Goal: Task Accomplishment & Management: Manage account settings

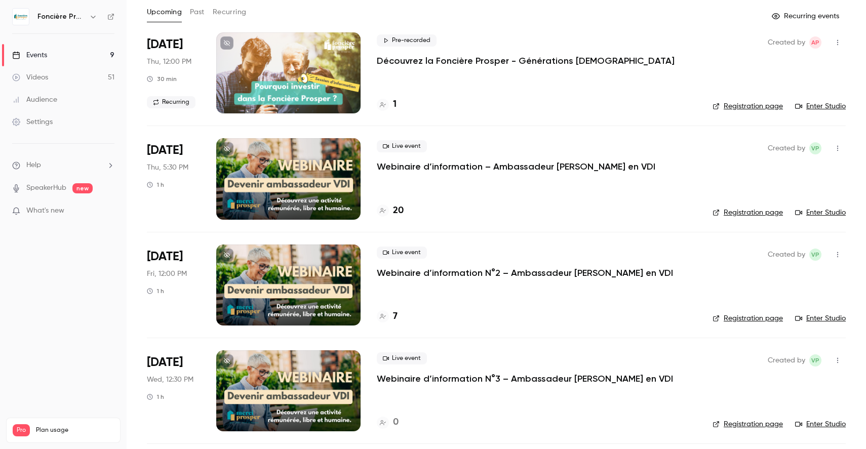
scroll to position [55, 0]
click at [453, 199] on div "Live event Webinaire d’information – Ambassadeur [PERSON_NAME] en VDI 20" at bounding box center [537, 178] width 320 height 81
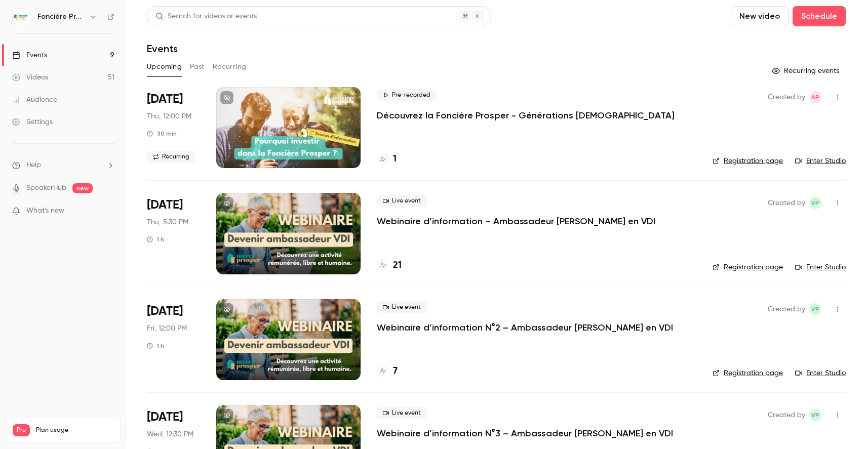
click at [770, 266] on link "Registration page" at bounding box center [747, 267] width 70 height 10
click at [338, 227] on div at bounding box center [288, 233] width 144 height 81
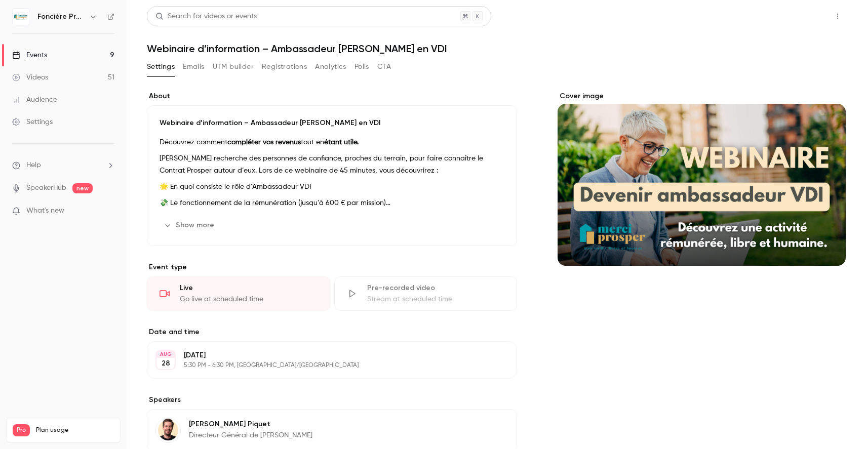
click at [799, 14] on button "Share" at bounding box center [801, 16] width 40 height 20
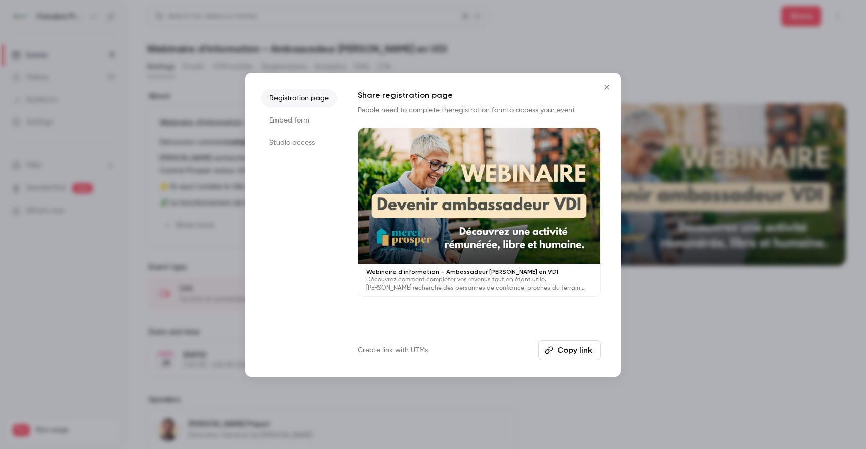
click at [285, 145] on li "Studio access" at bounding box center [299, 143] width 76 height 18
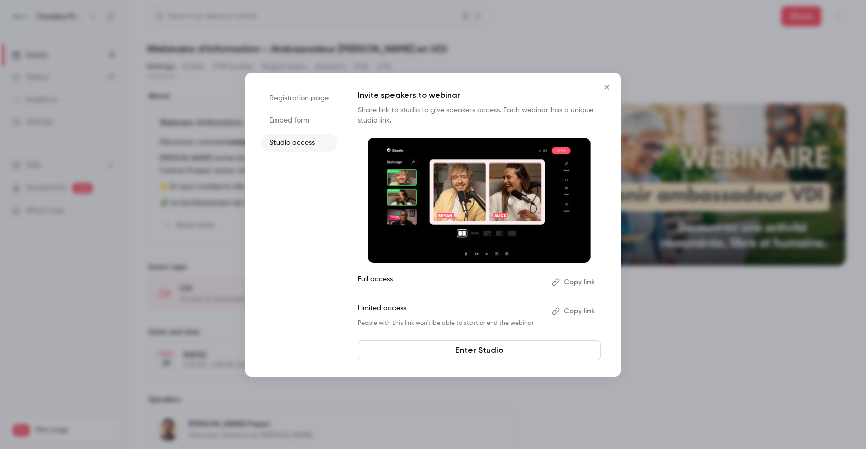
click at [472, 348] on link "Enter Studio" at bounding box center [479, 350] width 243 height 20
click at [570, 284] on button "Copy link" at bounding box center [573, 282] width 53 height 16
click at [606, 85] on icon "Close" at bounding box center [607, 87] width 12 height 8
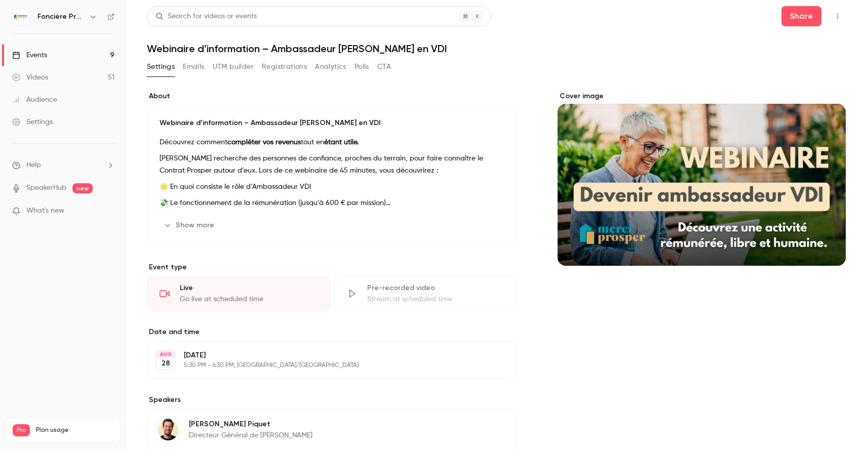
click at [272, 67] on button "Registrations" at bounding box center [284, 67] width 45 height 16
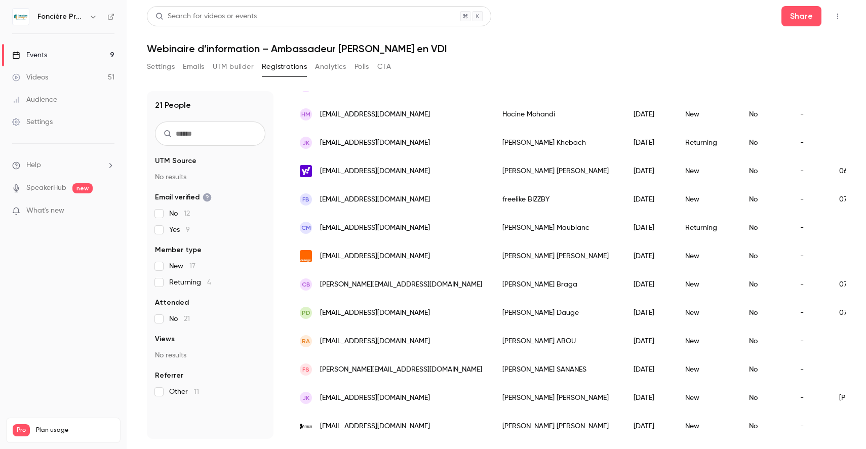
scroll to position [344, 0]
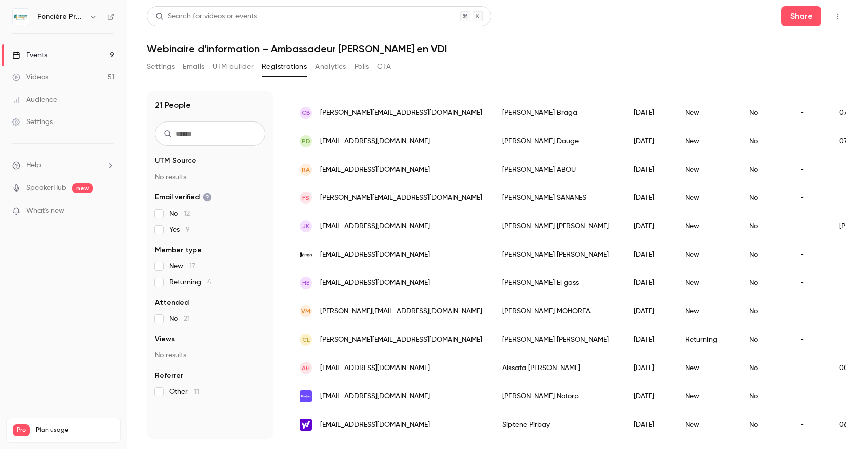
click at [837, 19] on icon "button" at bounding box center [838, 16] width 8 height 7
click at [195, 67] on div at bounding box center [433, 224] width 866 height 449
click at [193, 66] on button "Emails" at bounding box center [193, 67] width 21 height 16
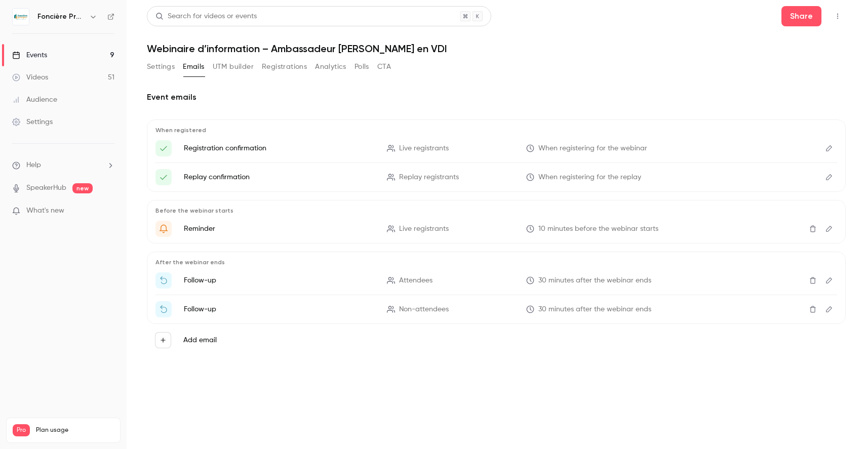
click at [283, 67] on button "Registrations" at bounding box center [284, 67] width 45 height 16
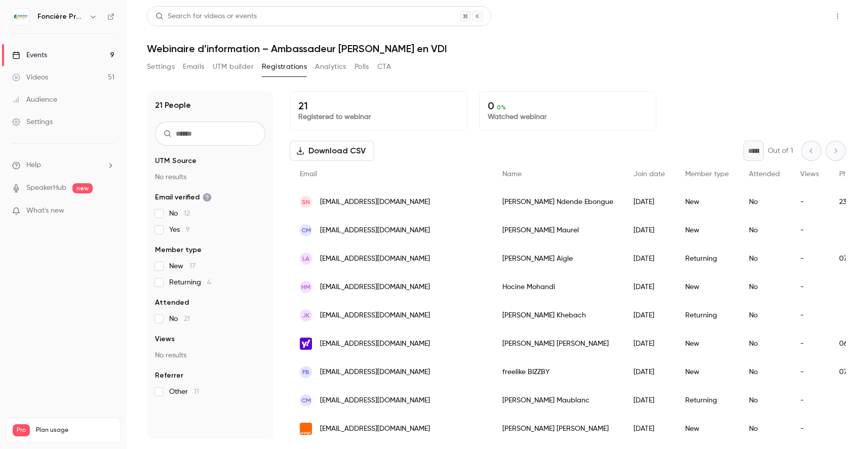
click at [797, 24] on button "Share" at bounding box center [801, 16] width 40 height 20
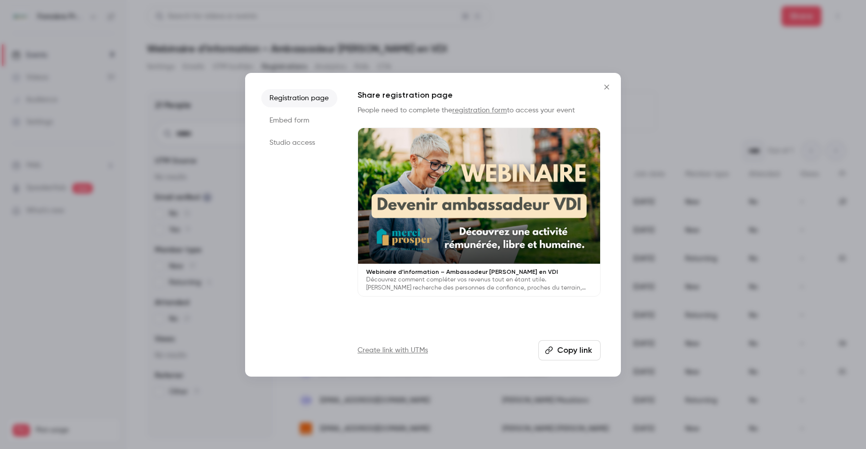
click at [501, 213] on div at bounding box center [479, 196] width 242 height 136
